Goal: Task Accomplishment & Management: Manage account settings

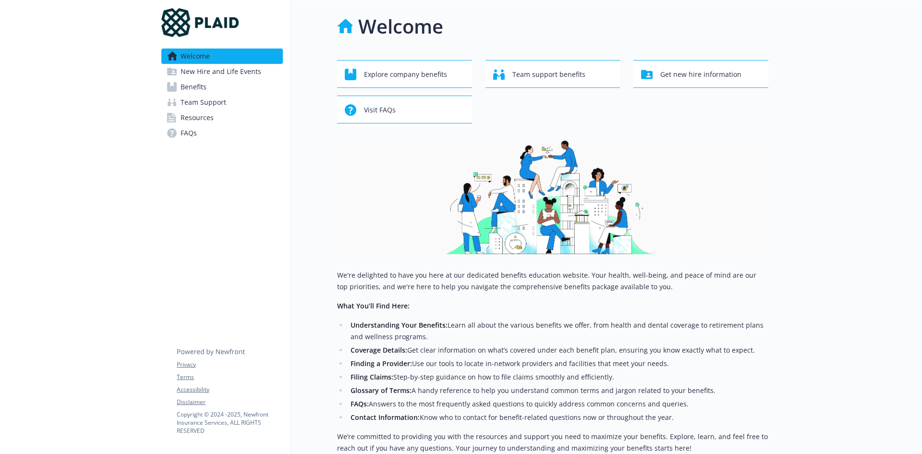
click at [221, 89] on link "Benefits" at bounding box center [222, 86] width 122 height 15
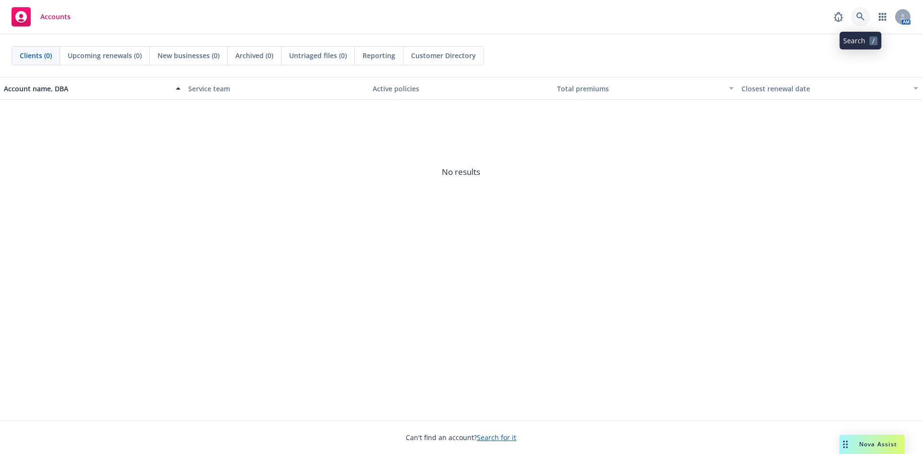
click at [858, 15] on icon at bounding box center [860, 16] width 9 height 9
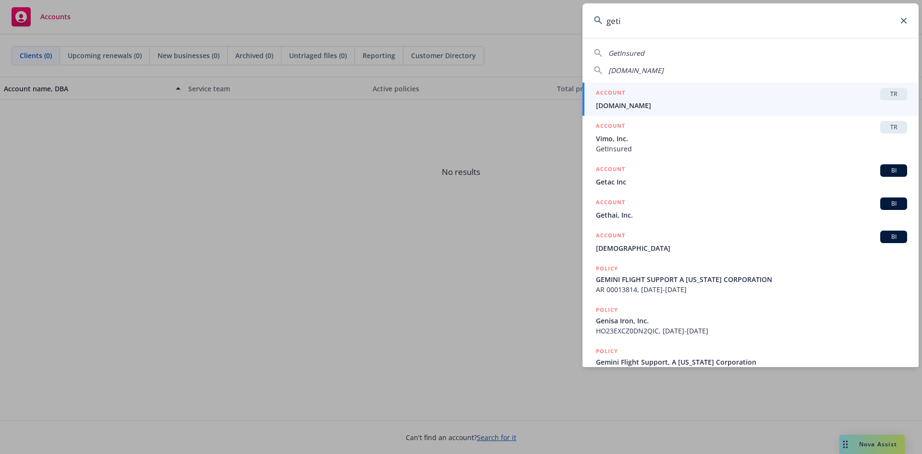
type input "geti"
click at [885, 91] on span "TR" at bounding box center [893, 94] width 19 height 9
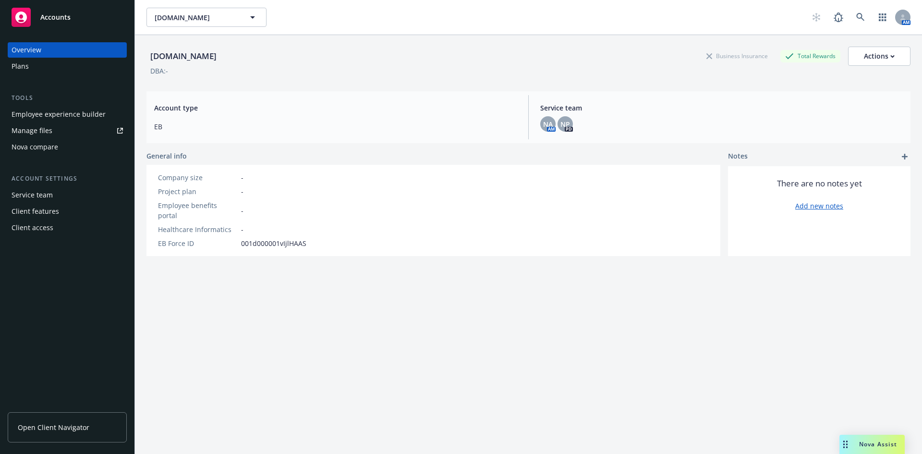
click at [73, 427] on span "Open Client Navigator" at bounding box center [54, 427] width 72 height 10
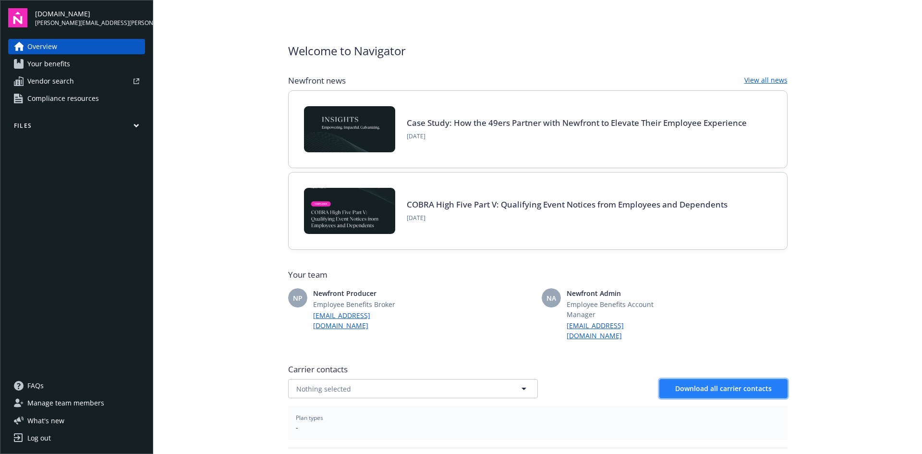
click at [681, 384] on span "Download all carrier contacts" at bounding box center [723, 388] width 97 height 9
click at [764, 77] on link "View all news" at bounding box center [765, 81] width 43 height 12
click at [59, 64] on span "Your benefits" at bounding box center [48, 63] width 43 height 15
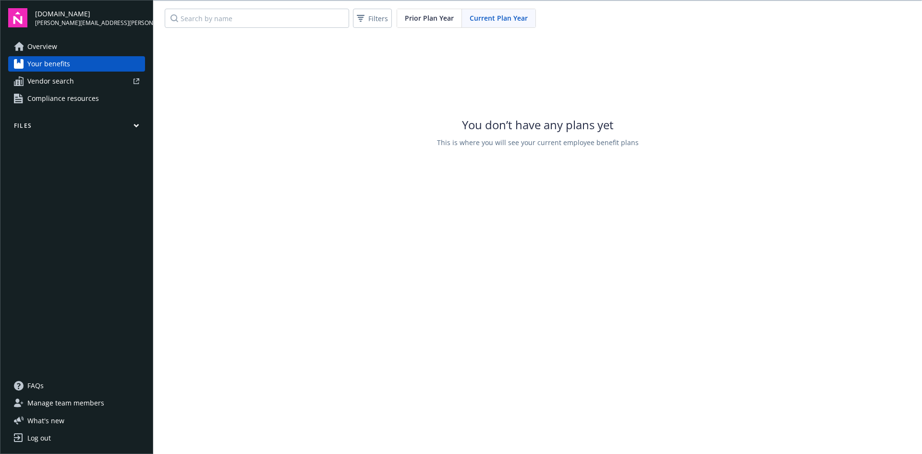
click at [116, 124] on button "Files" at bounding box center [76, 128] width 137 height 12
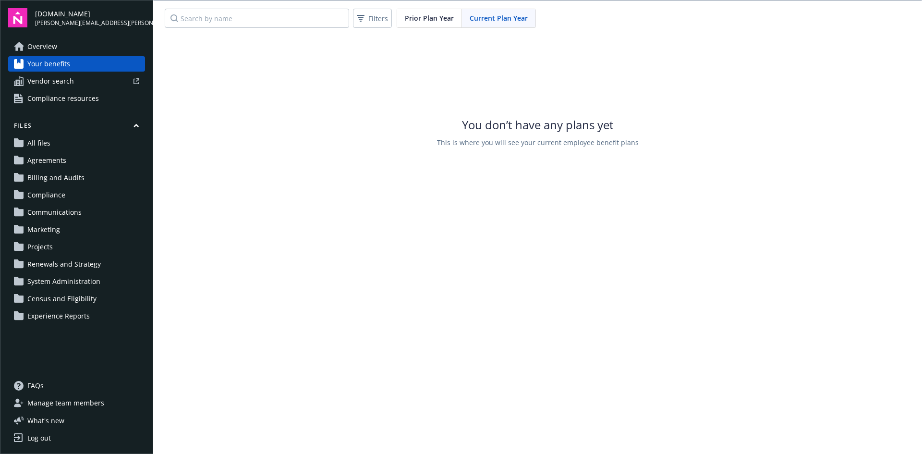
click at [42, 142] on span "All files" at bounding box center [38, 142] width 23 height 15
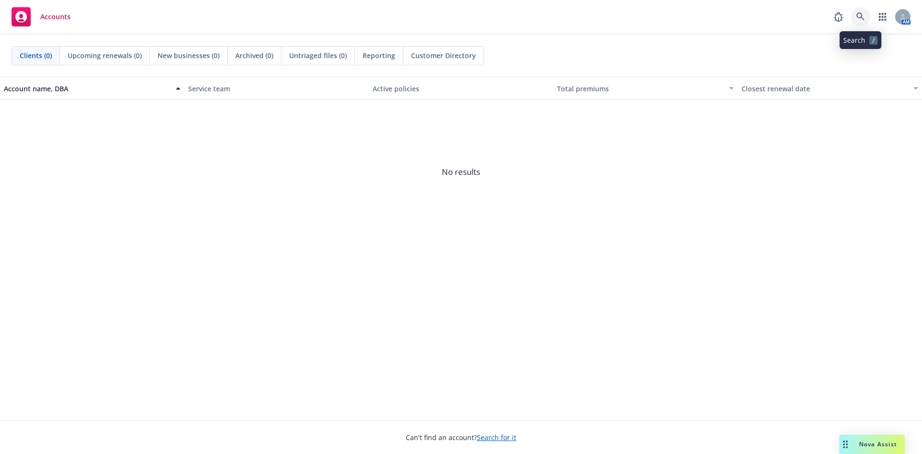
click at [864, 16] on icon at bounding box center [860, 16] width 9 height 9
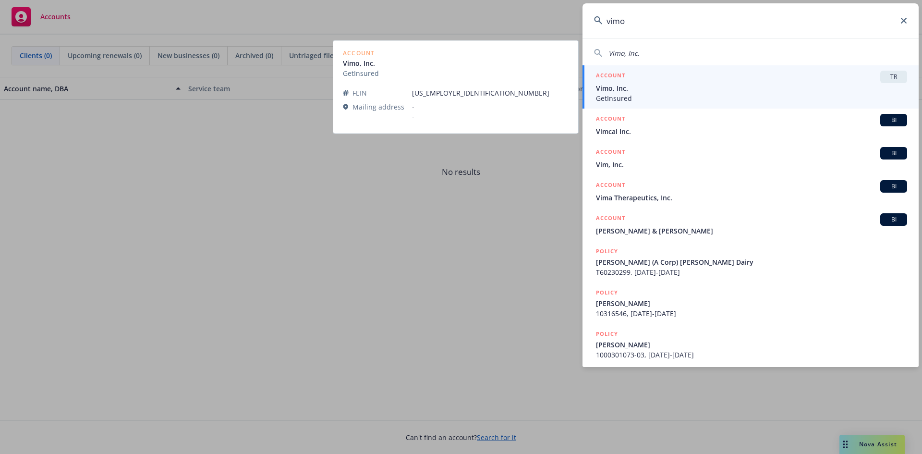
type input "vimo"
click at [888, 77] on span "TR" at bounding box center [893, 77] width 19 height 9
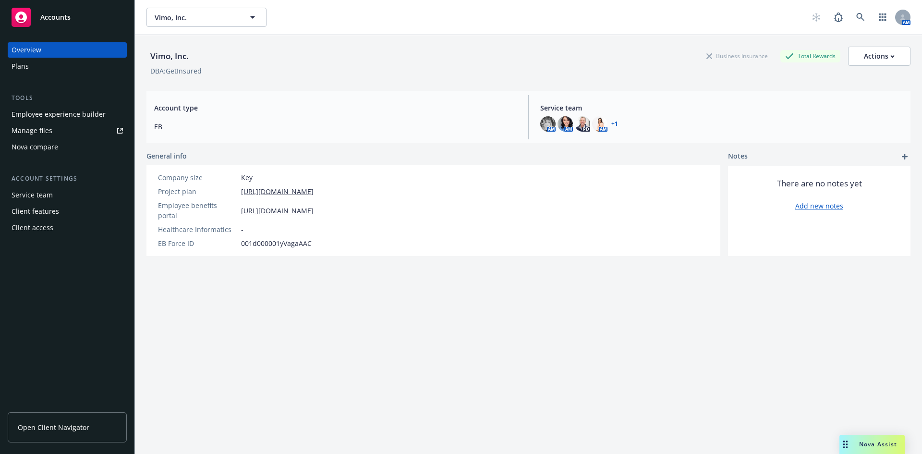
click at [52, 421] on link "Open Client Navigator" at bounding box center [67, 427] width 119 height 30
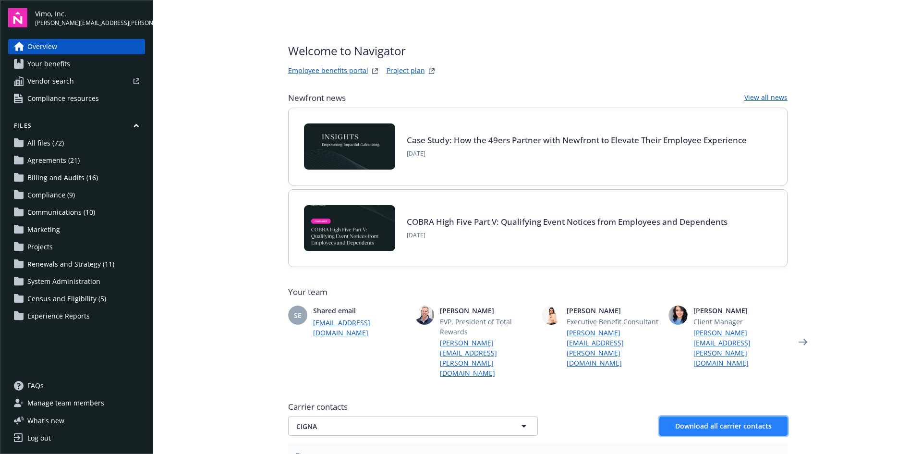
click at [705, 421] on span "Download all carrier contacts" at bounding box center [723, 425] width 97 height 9
click at [21, 266] on icon at bounding box center [19, 263] width 10 height 9
